Goal: Task Accomplishment & Management: Use online tool/utility

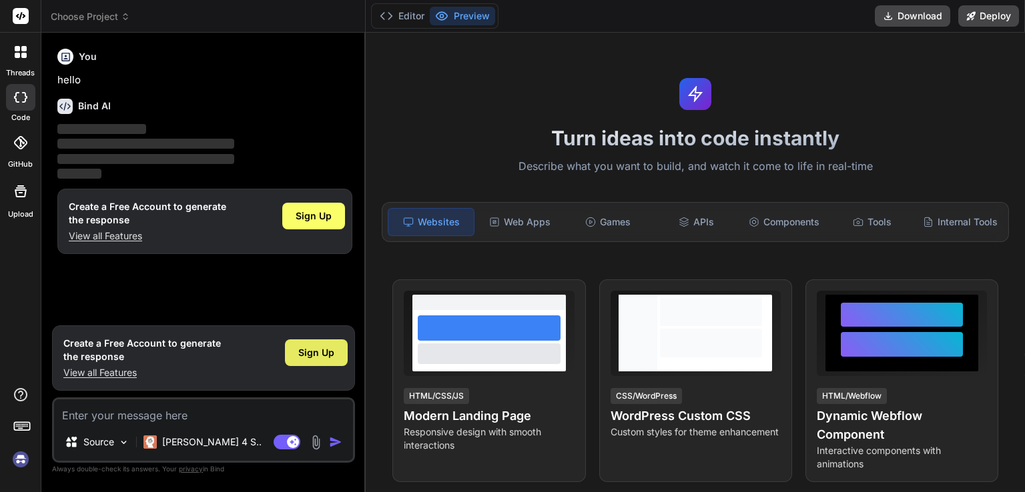
click at [310, 354] on span "Sign Up" at bounding box center [316, 352] width 36 height 13
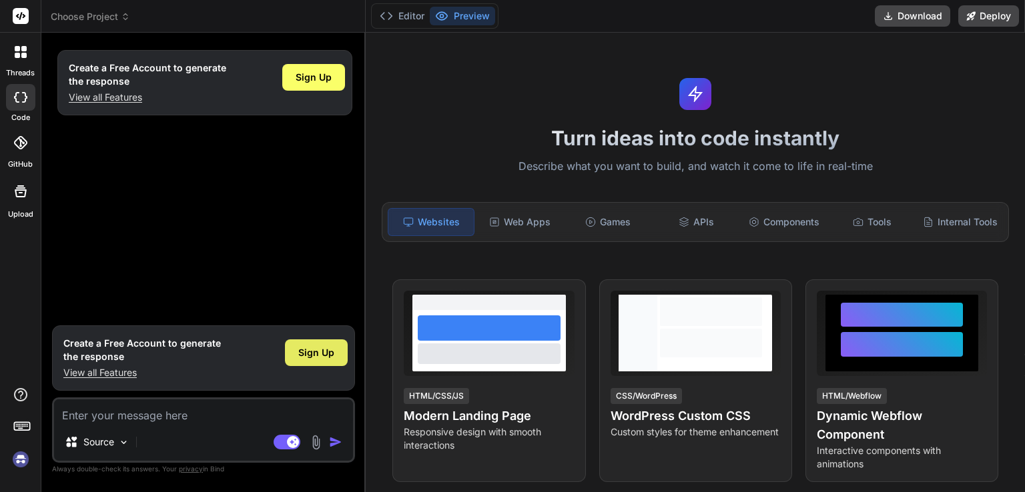
type textarea "x"
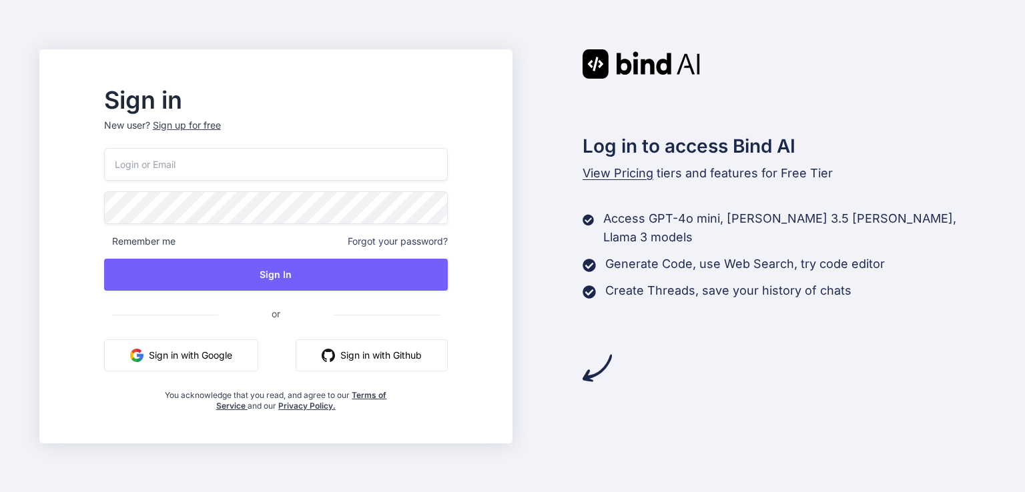
click at [258, 358] on button "Sign in with Google" at bounding box center [181, 356] width 154 height 32
click at [220, 129] on div "Sign up for free" at bounding box center [187, 125] width 68 height 13
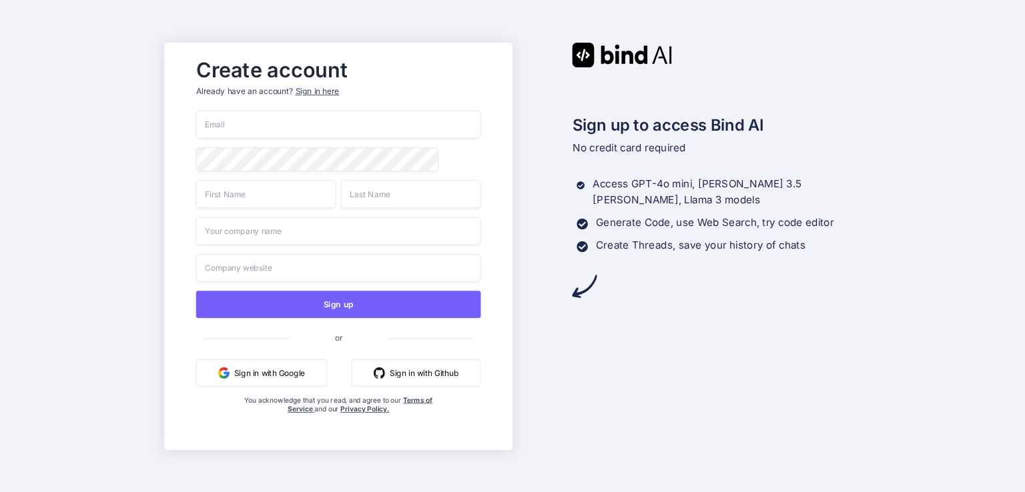
click at [286, 127] on input "email" at bounding box center [337, 125] width 285 height 28
paste input "jajoler326@inupup.com"
type input "jajoler326@inupup.com"
click at [259, 185] on input "text" at bounding box center [265, 194] width 140 height 28
type input "us"
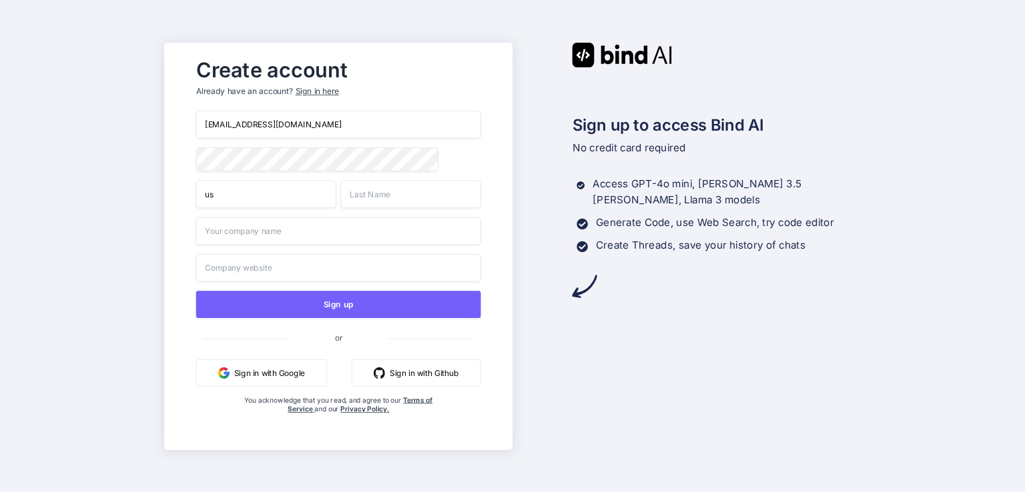
click at [373, 203] on input "text" at bounding box center [410, 194] width 140 height 28
type input "us"
click at [293, 245] on input "text" at bounding box center [337, 231] width 285 height 28
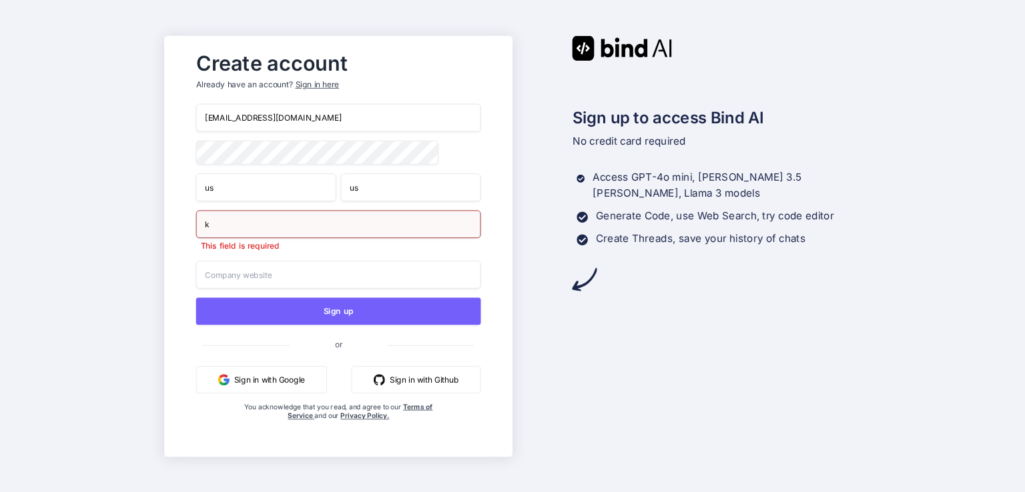
click at [248, 230] on input "k" at bounding box center [337, 224] width 285 height 28
type input "k"
type input "none"
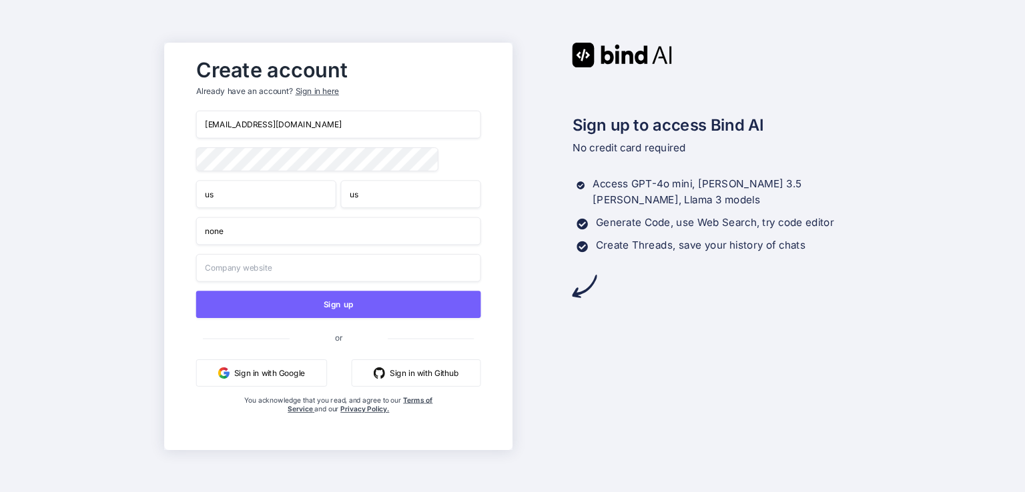
click at [247, 280] on input "text" at bounding box center [337, 268] width 285 height 28
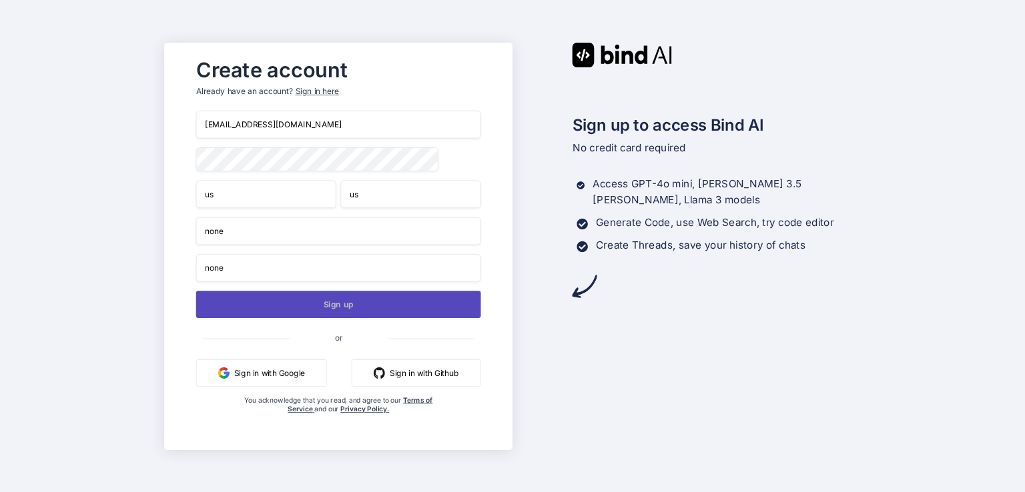
type input "none"
click at [303, 305] on button "Sign up" at bounding box center [337, 304] width 285 height 27
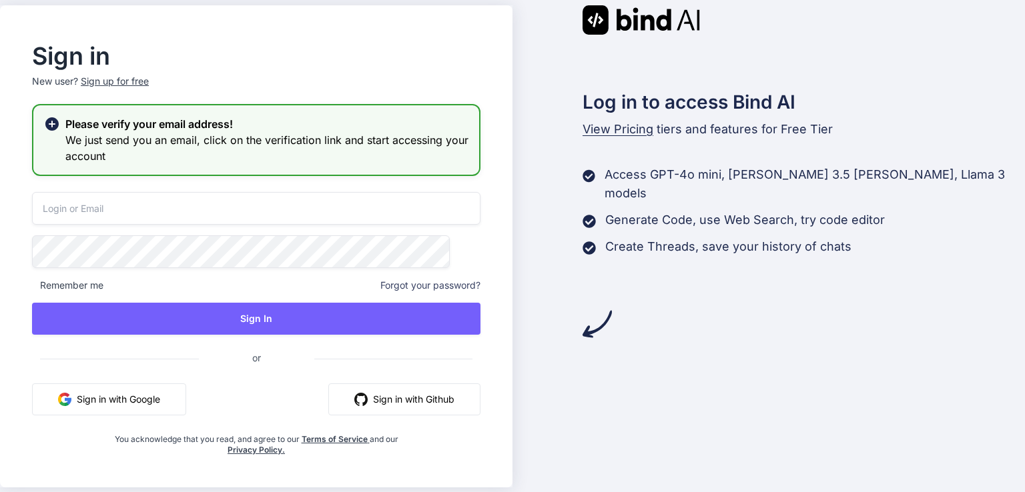
type input "jajoler326@inupup.com"
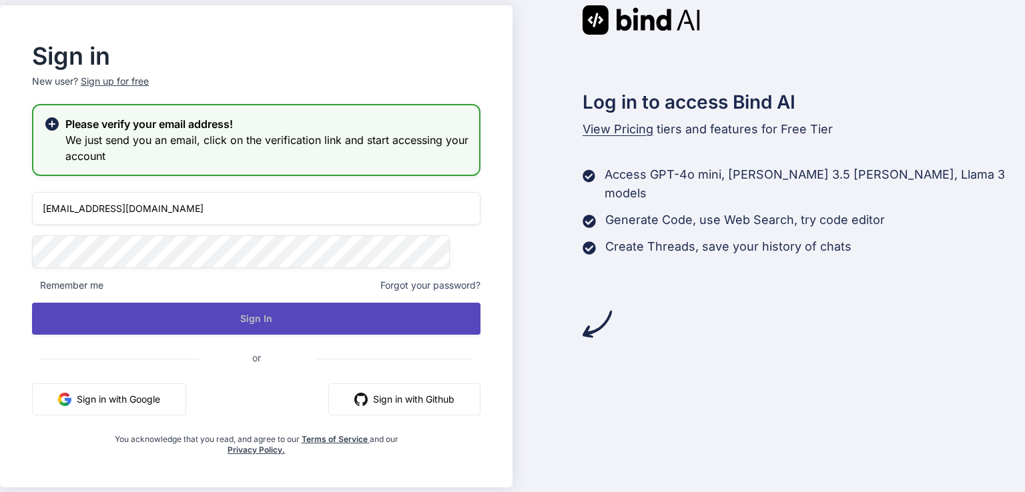
click at [431, 316] on button "Sign In" at bounding box center [256, 319] width 448 height 32
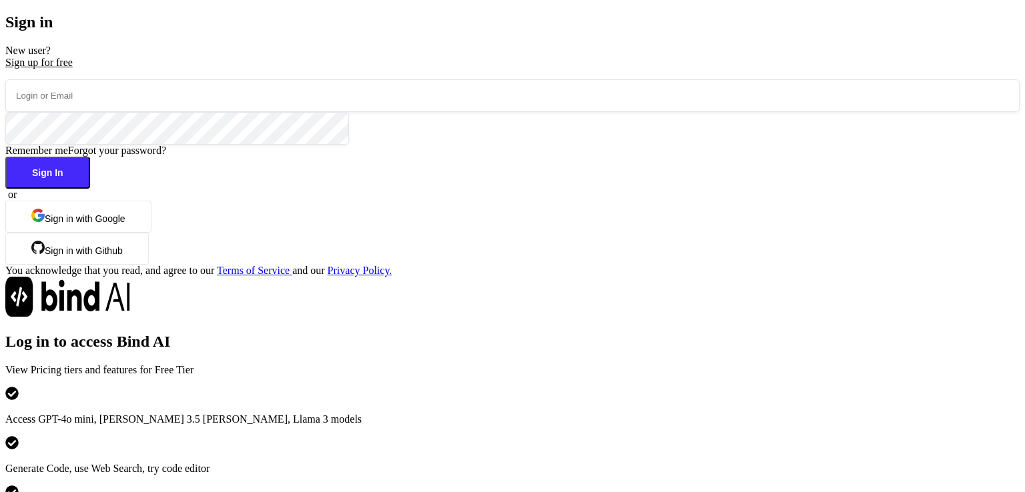
type input "jajoler326@inupup.com"
click at [90, 189] on button "Sign In" at bounding box center [47, 173] width 85 height 32
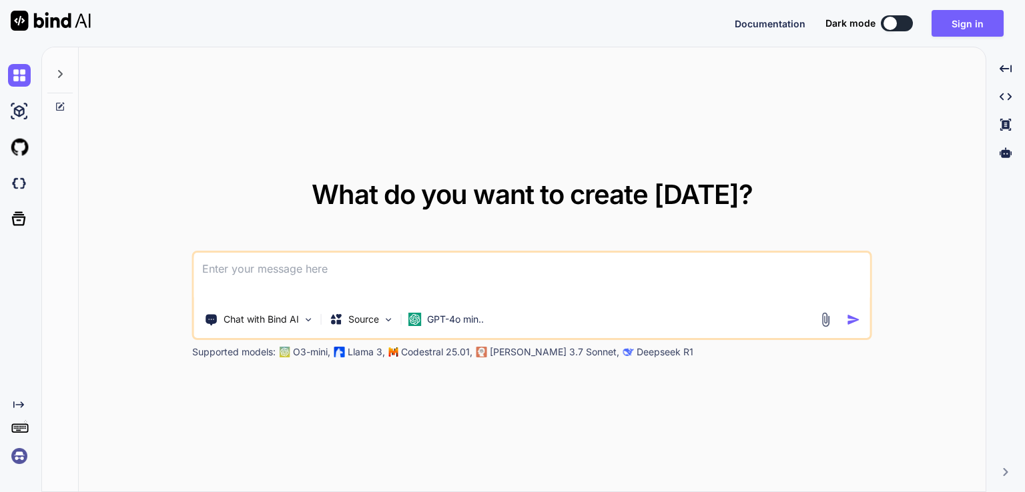
click at [512, 266] on textarea at bounding box center [532, 277] width 676 height 49
click at [382, 318] on div "Source" at bounding box center [361, 319] width 75 height 27
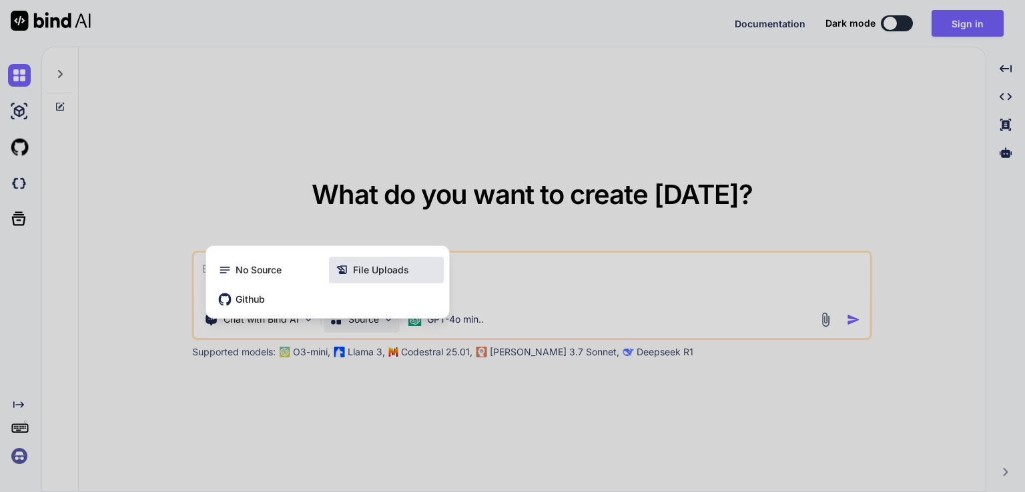
click at [395, 278] on div "File Uploads" at bounding box center [386, 270] width 115 height 27
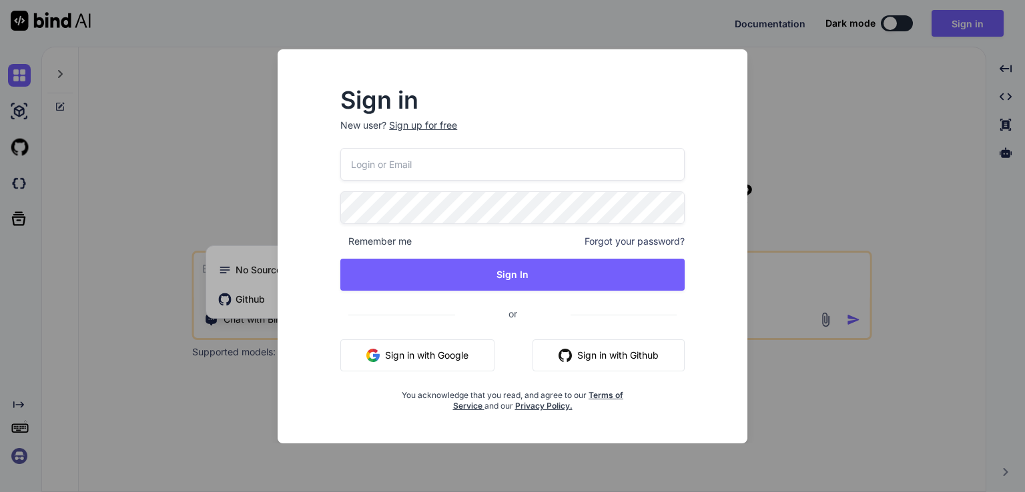
click at [746, 390] on div "Sign in New user? Sign up for free Remember me Forgot your password? Sign In or…" at bounding box center [513, 246] width 470 height 394
click at [574, 163] on input "email" at bounding box center [512, 164] width 344 height 33
type input "jajoler326@inupup.com"
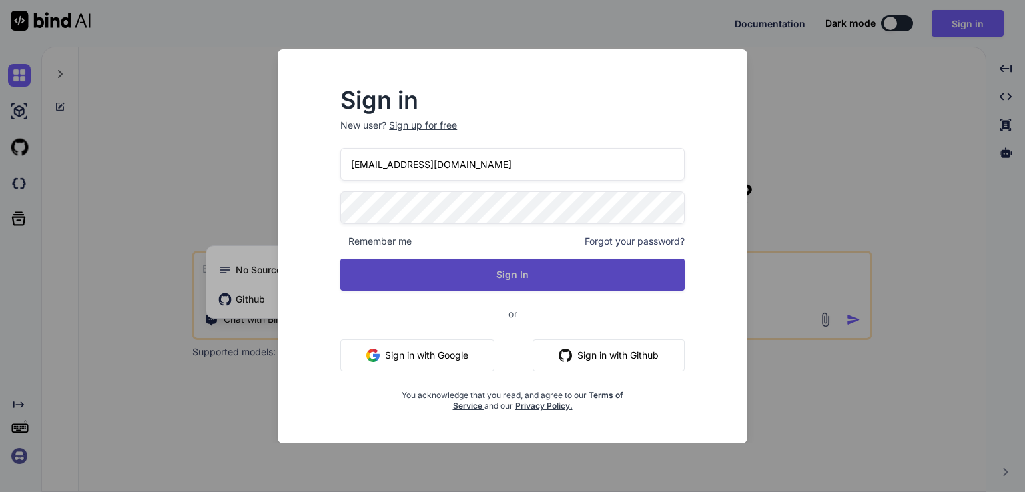
click at [528, 272] on button "Sign In" at bounding box center [512, 275] width 344 height 32
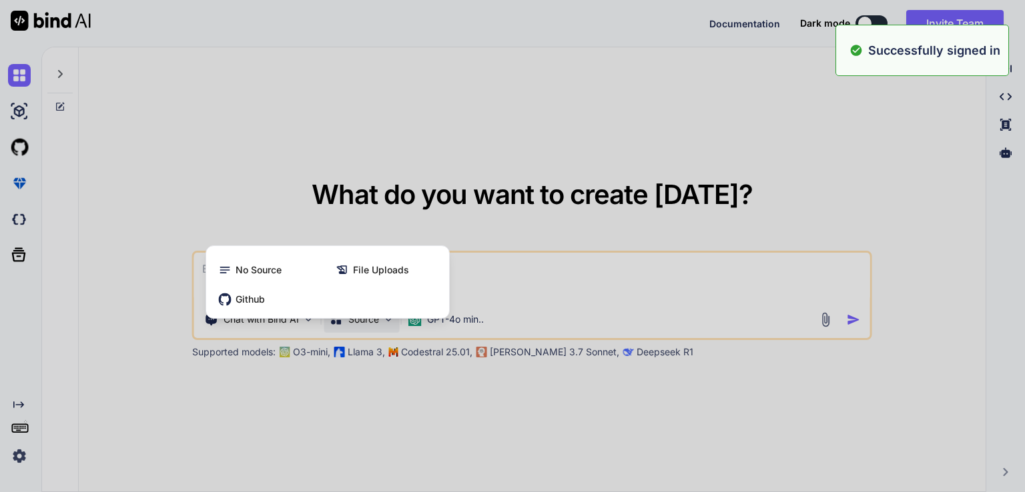
click at [566, 252] on div at bounding box center [512, 246] width 1025 height 492
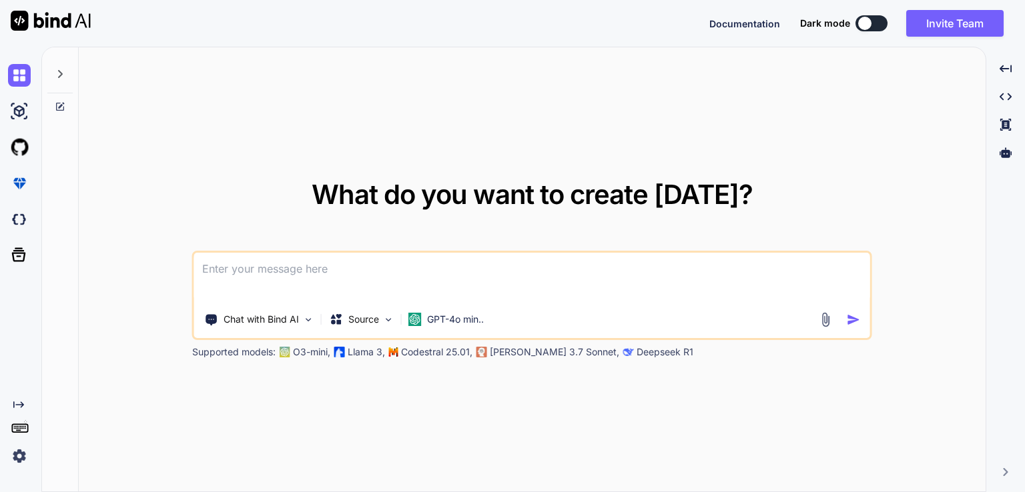
click at [555, 273] on textarea at bounding box center [532, 277] width 676 height 49
click at [494, 277] on textarea at bounding box center [532, 277] width 676 height 49
click at [379, 324] on p "Source" at bounding box center [363, 319] width 31 height 13
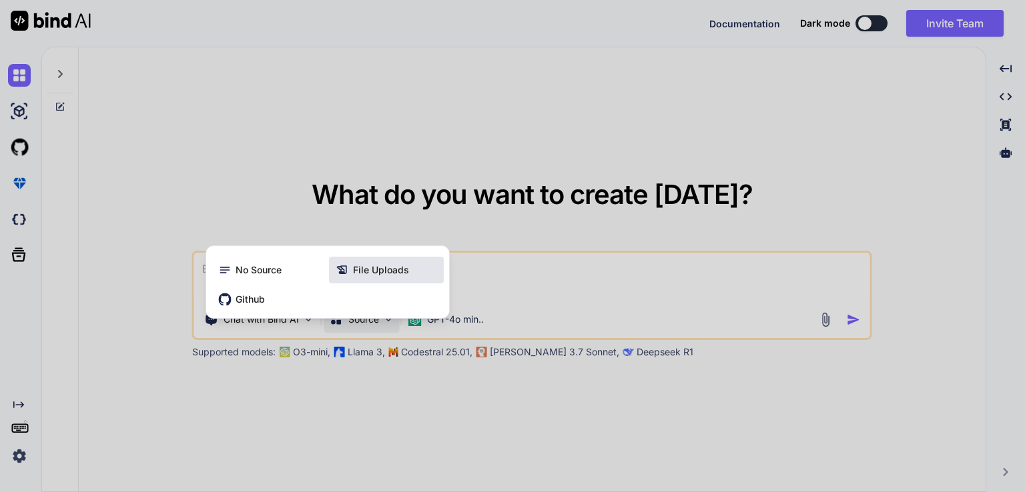
click at [410, 262] on div "File Uploads" at bounding box center [386, 270] width 115 height 27
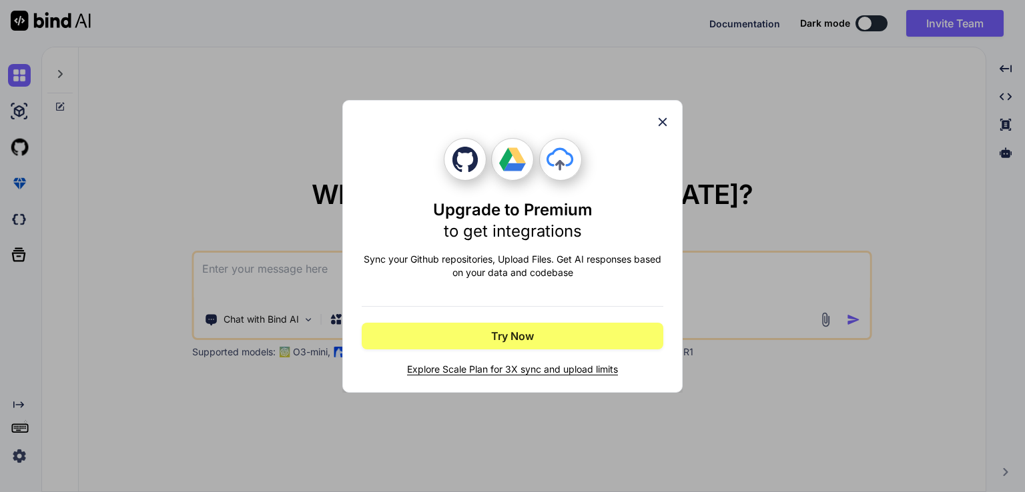
click at [663, 118] on icon at bounding box center [662, 122] width 15 height 15
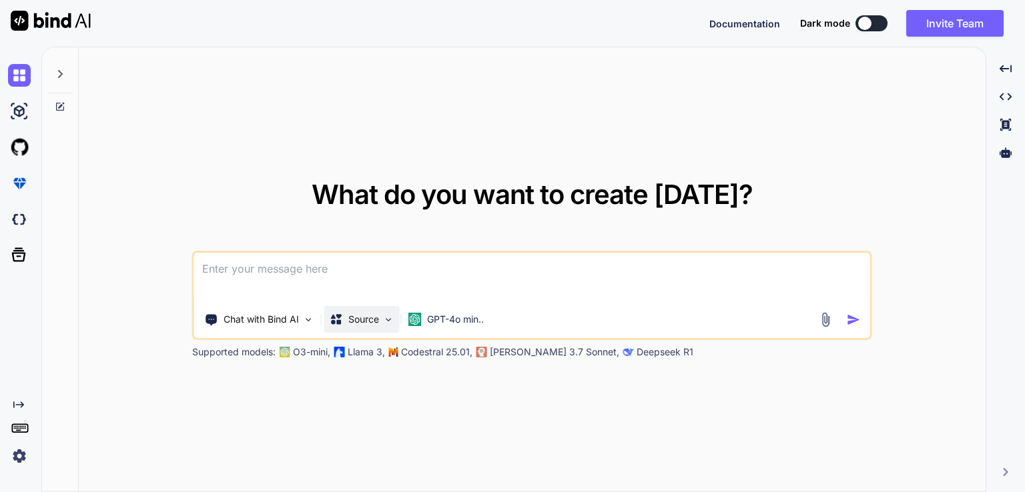
click at [390, 320] on img at bounding box center [388, 319] width 11 height 11
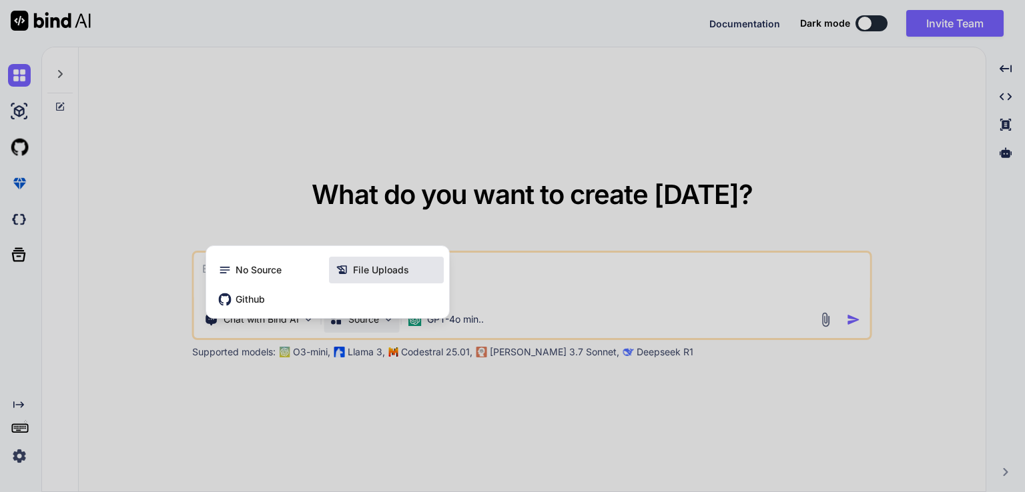
click at [386, 273] on span "File Uploads" at bounding box center [381, 270] width 56 height 13
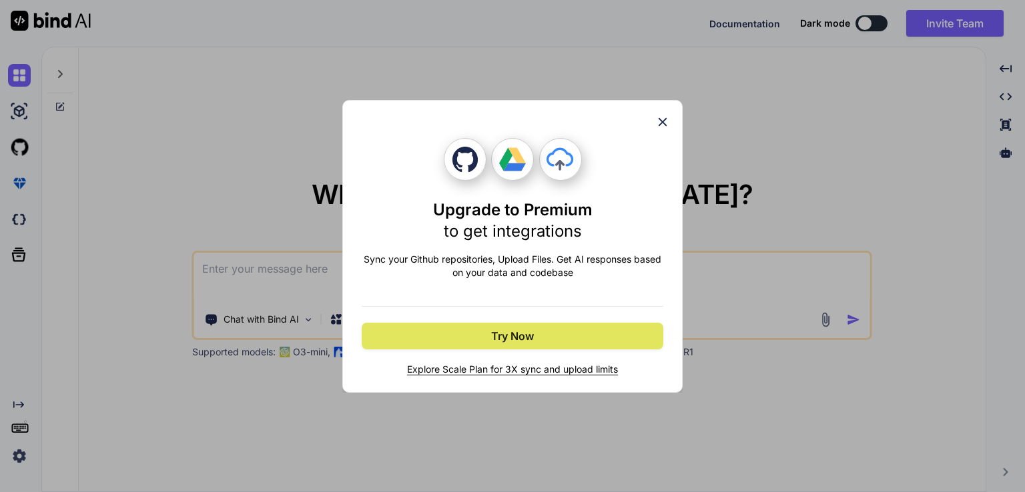
click at [467, 331] on button "Try Now" at bounding box center [513, 336] width 302 height 27
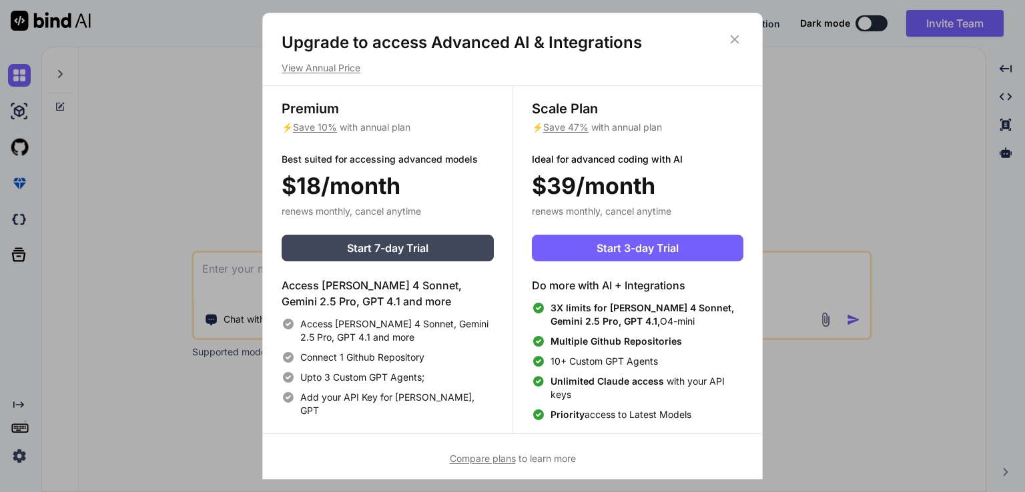
click at [741, 37] on icon at bounding box center [734, 39] width 15 height 15
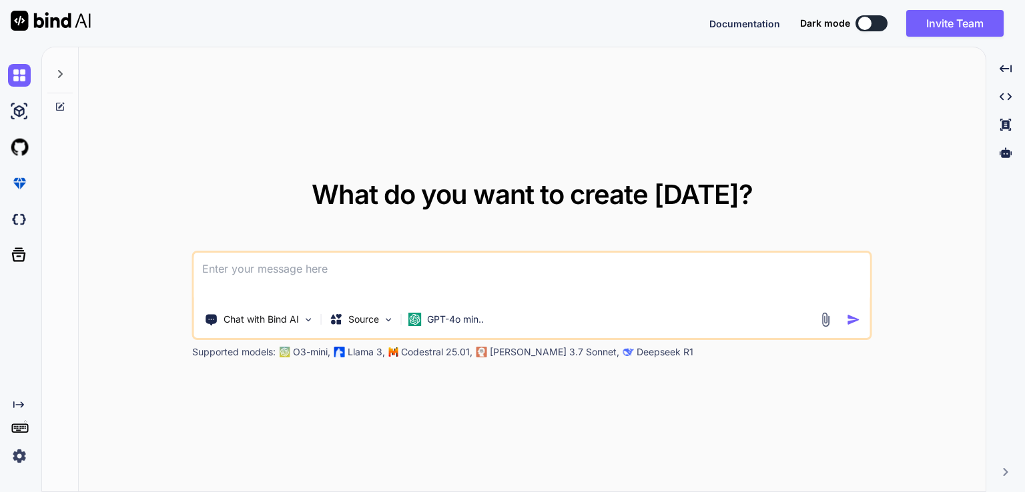
click at [830, 313] on img at bounding box center [825, 319] width 15 height 15
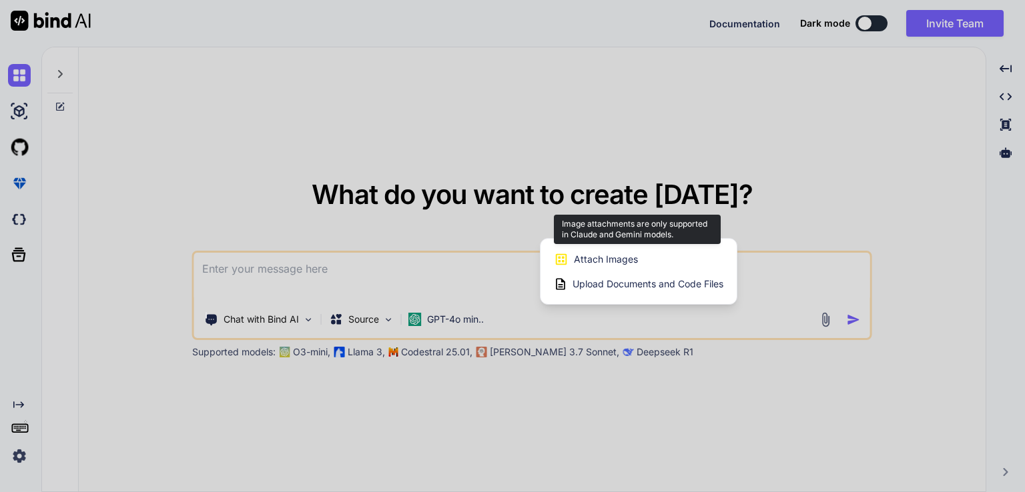
click at [682, 269] on div "Attach Images Image attachments are only supported in Claude and Gemini models." at bounding box center [638, 259] width 169 height 25
click at [641, 259] on div "Attach Images Image attachments are only supported in Claude and Gemini models." at bounding box center [638, 259] width 169 height 25
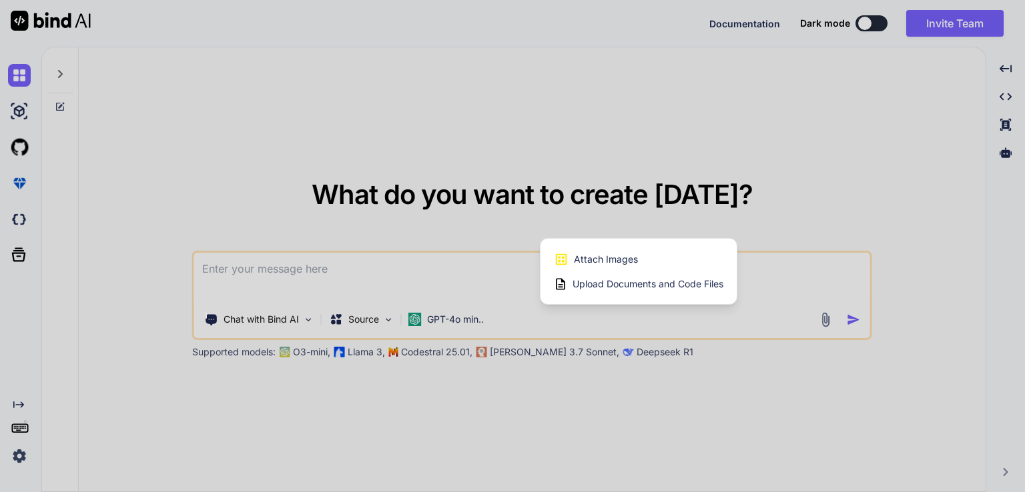
click at [637, 282] on span "Upload Documents and Code Files" at bounding box center [647, 284] width 151 height 13
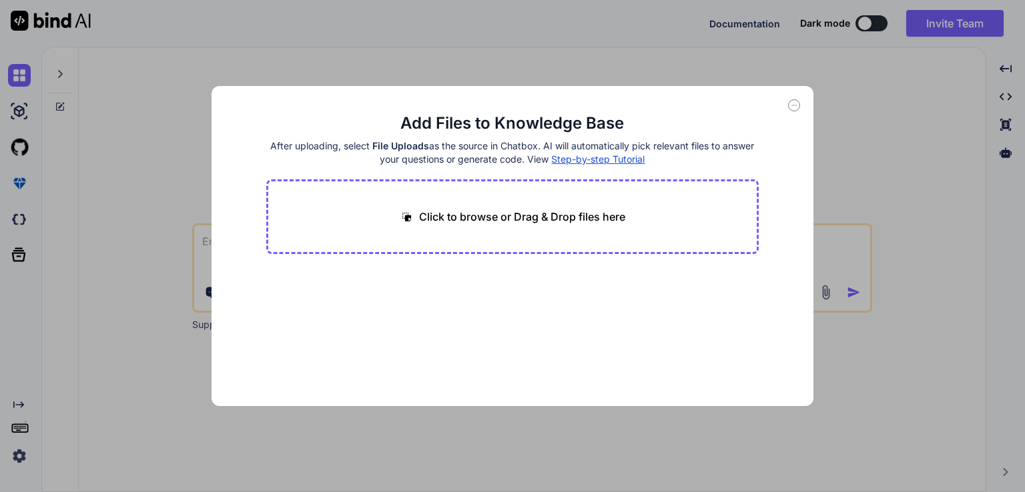
click at [550, 225] on div "Click to browse or Drag & Drop files here" at bounding box center [512, 216] width 493 height 75
click at [473, 224] on p "Click to browse or Drag & Drop files here" at bounding box center [522, 217] width 206 height 16
click at [439, 215] on p "Click to browse or Drag & Drop files here" at bounding box center [522, 217] width 206 height 16
click at [796, 102] on icon at bounding box center [794, 105] width 12 height 12
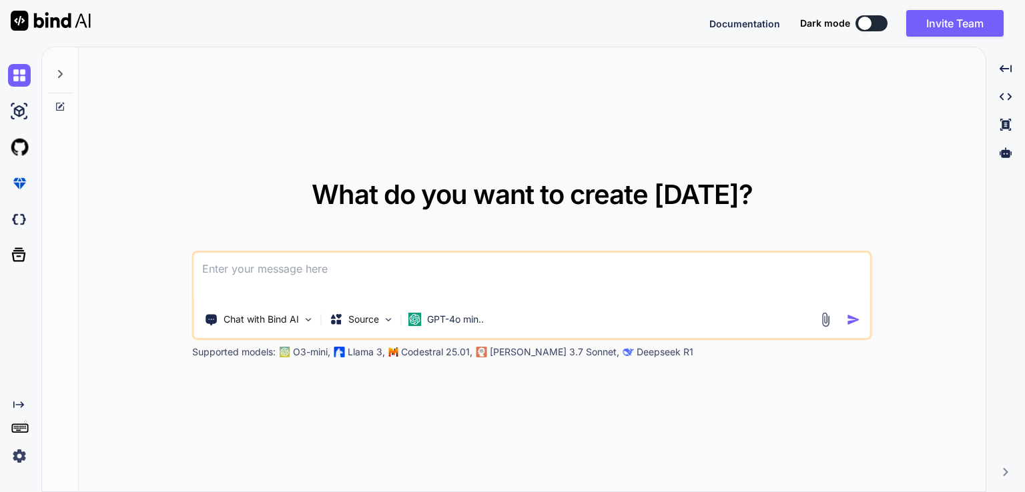
click at [606, 281] on textarea at bounding box center [532, 277] width 676 height 49
